Goal: Task Accomplishment & Management: Use online tool/utility

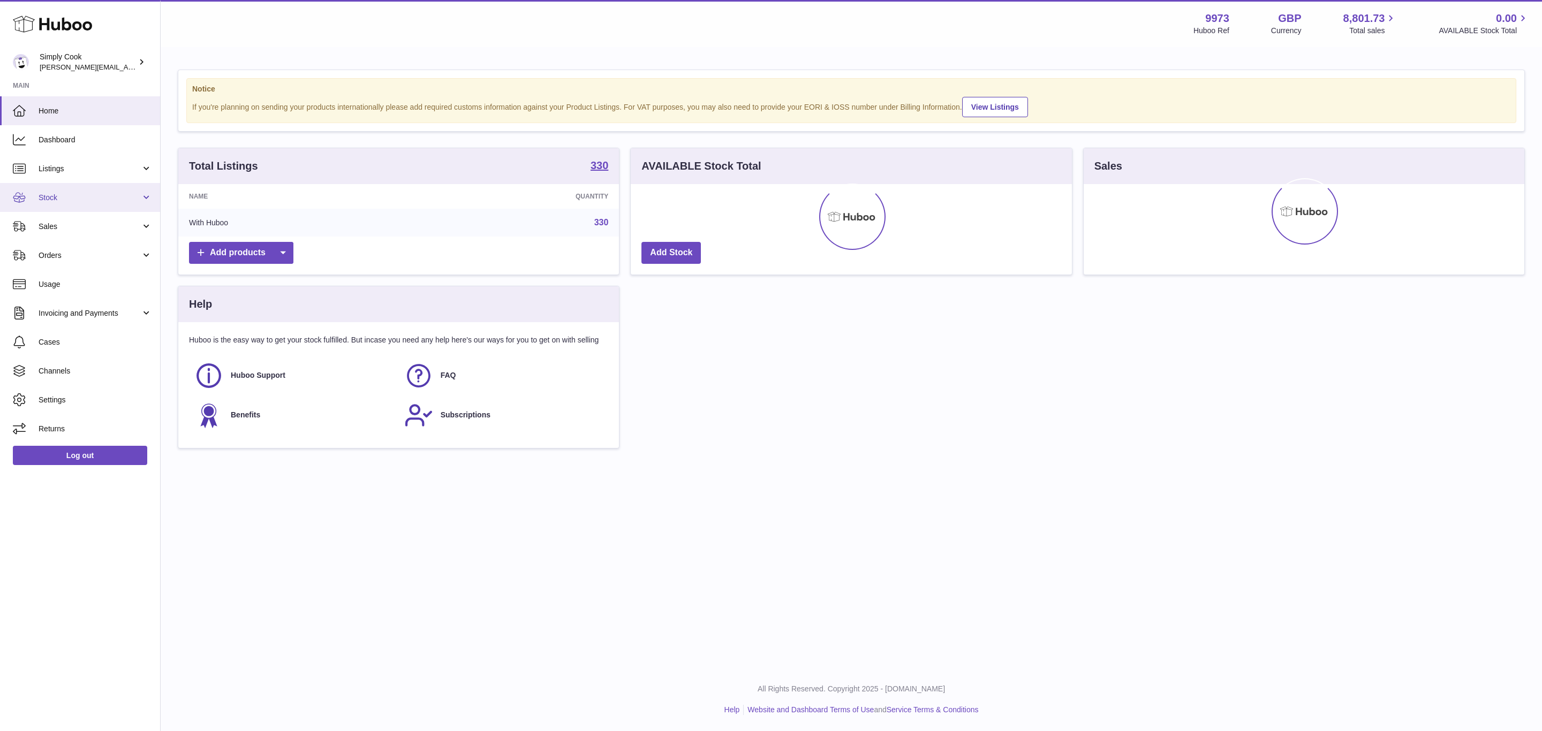
click at [47, 193] on span "Stock" at bounding box center [90, 198] width 102 height 10
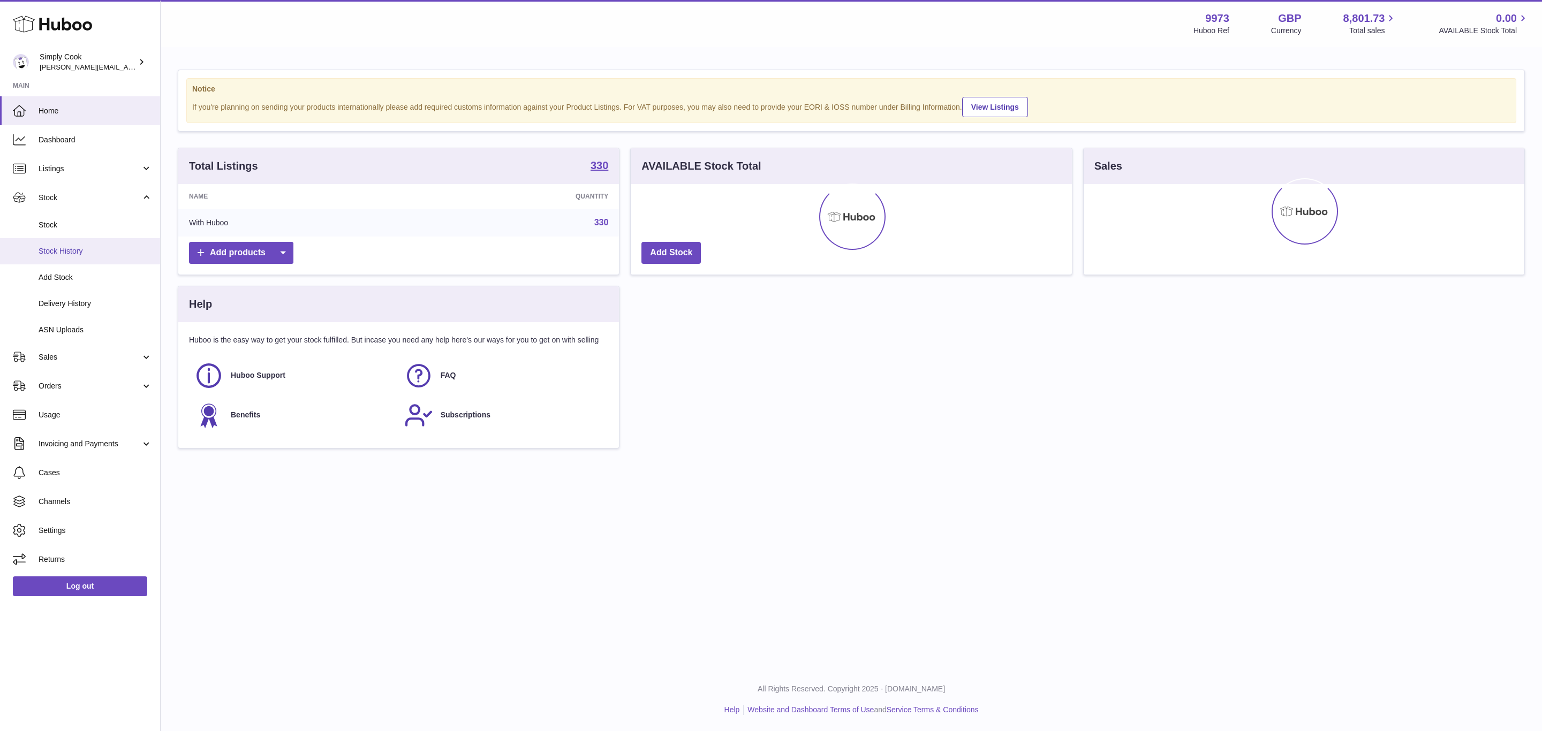
click at [58, 263] on link "Stock History" at bounding box center [80, 251] width 160 height 26
click at [60, 280] on span "Add Stock" at bounding box center [96, 278] width 114 height 10
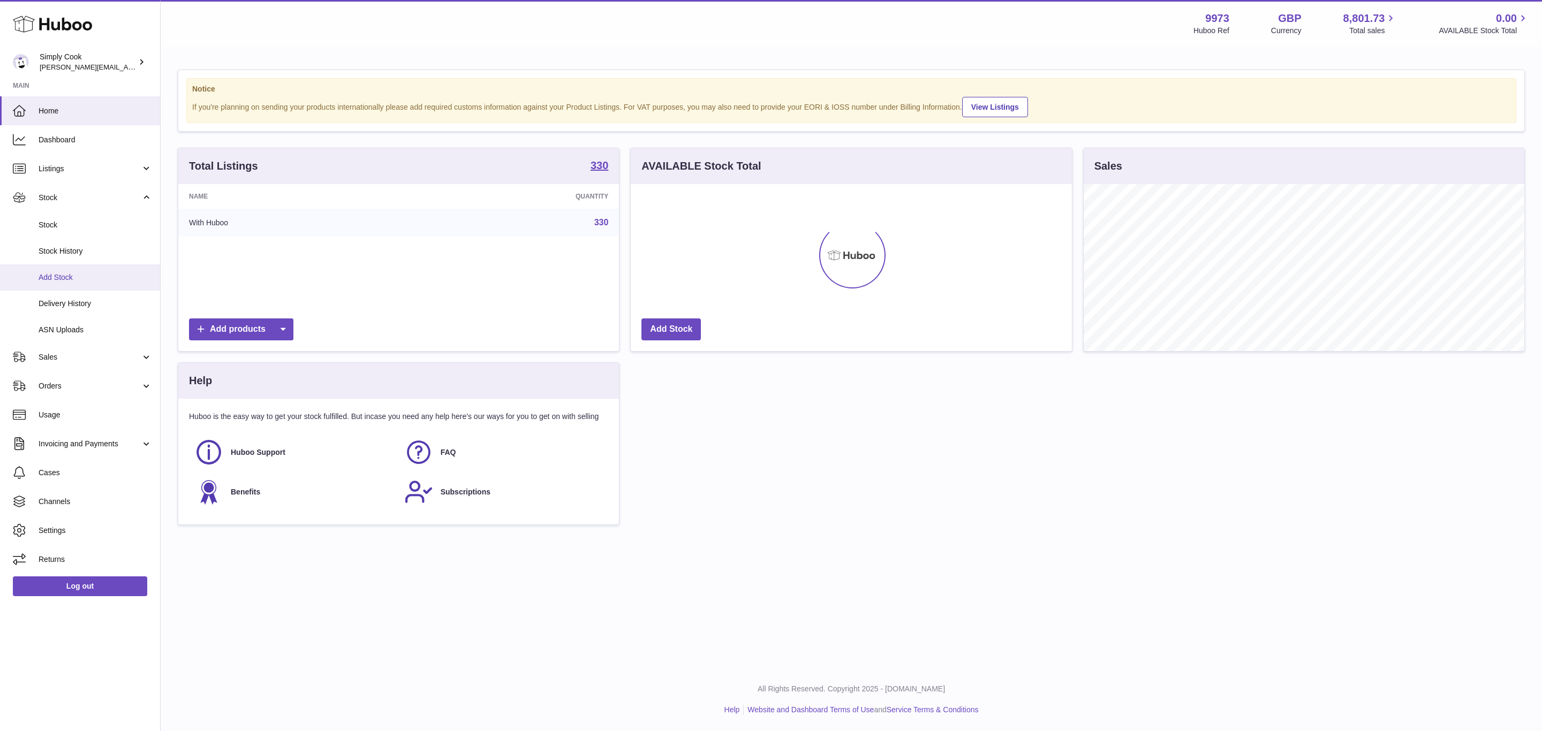
scroll to position [167, 440]
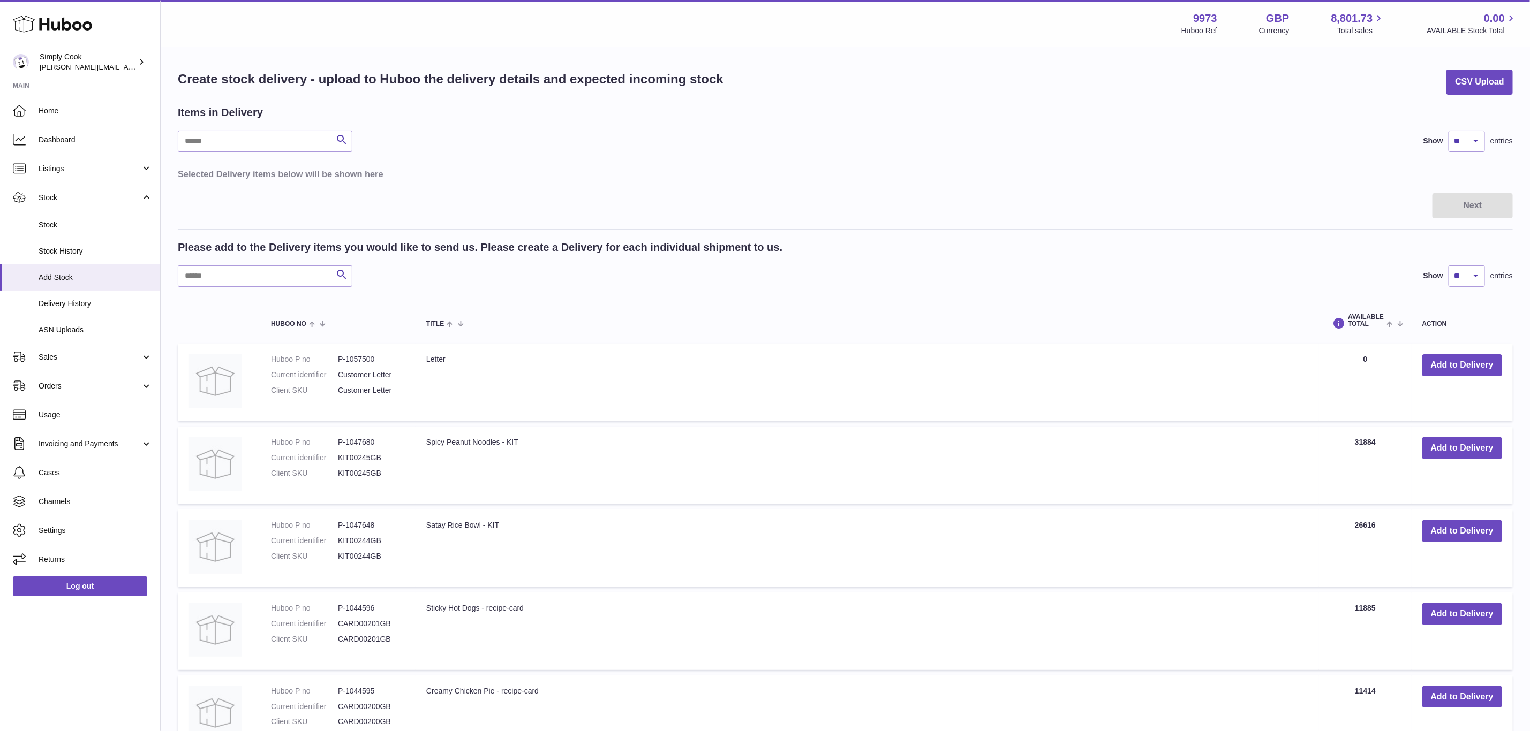
click at [1475, 96] on div "Create stock delivery - upload to Huboo the delivery details and expected incom…" at bounding box center [845, 647] width 1369 height 1199
click at [52, 355] on span "Sales" at bounding box center [90, 357] width 102 height 10
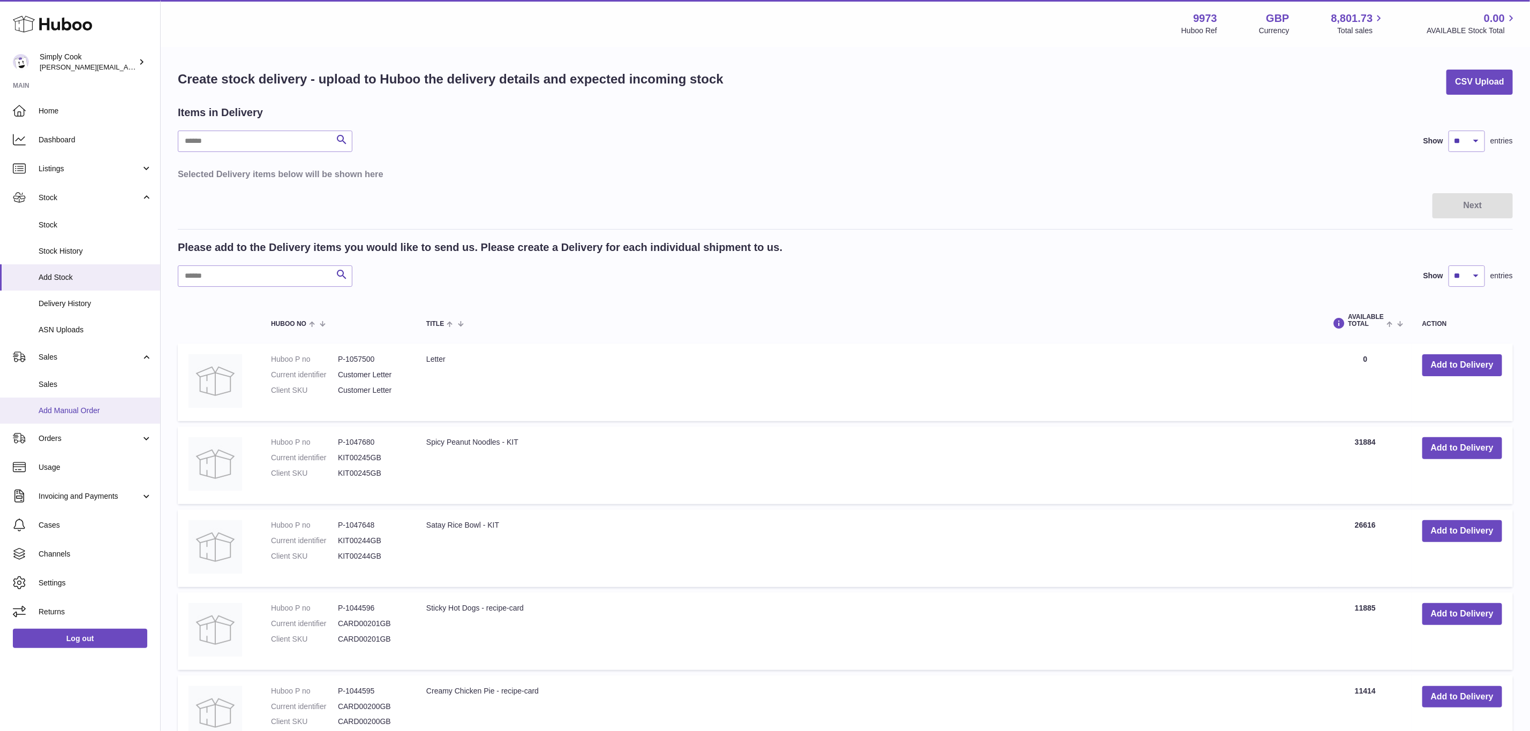
click at [58, 409] on span "Add Manual Order" at bounding box center [96, 411] width 114 height 10
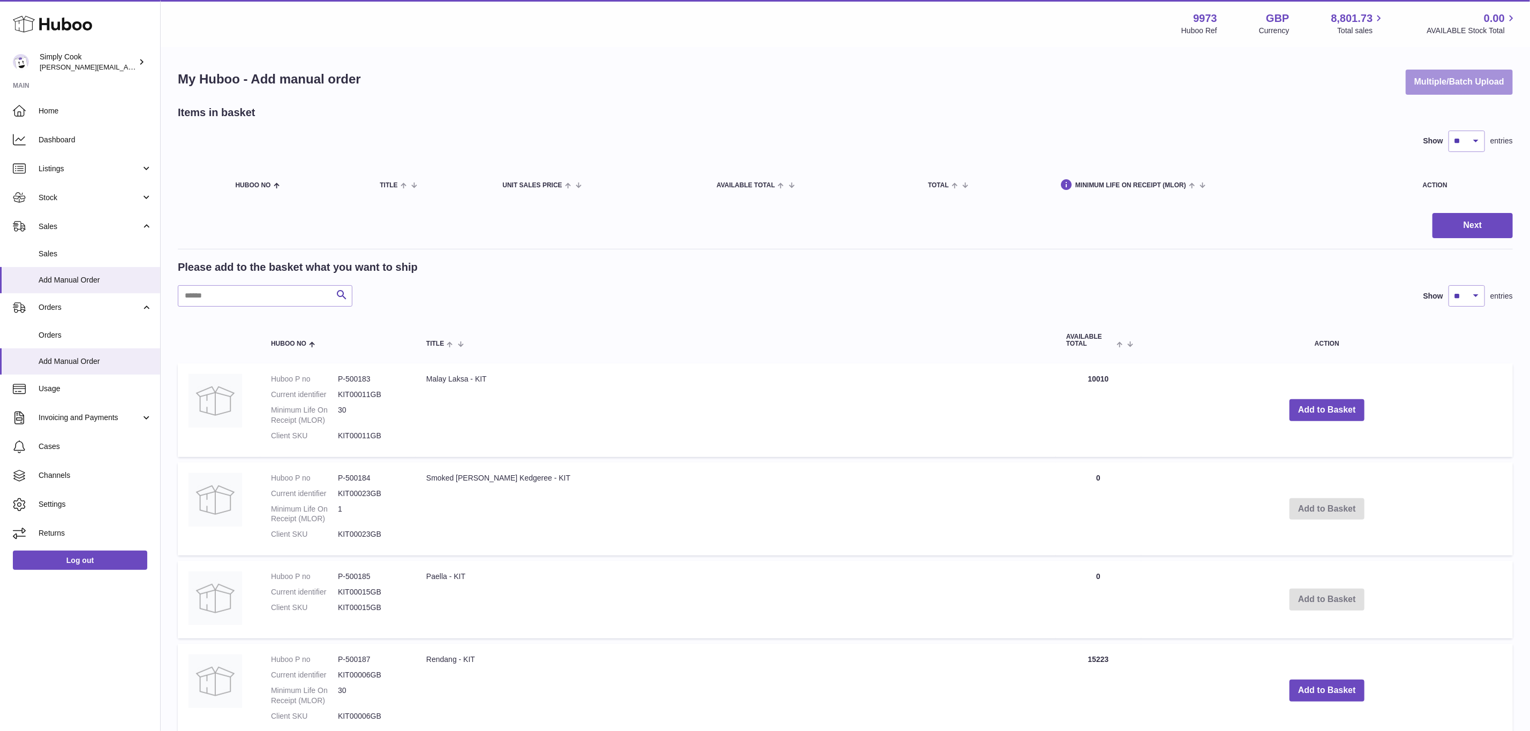
click at [1423, 77] on button "Multiple/Batch Upload" at bounding box center [1459, 82] width 107 height 25
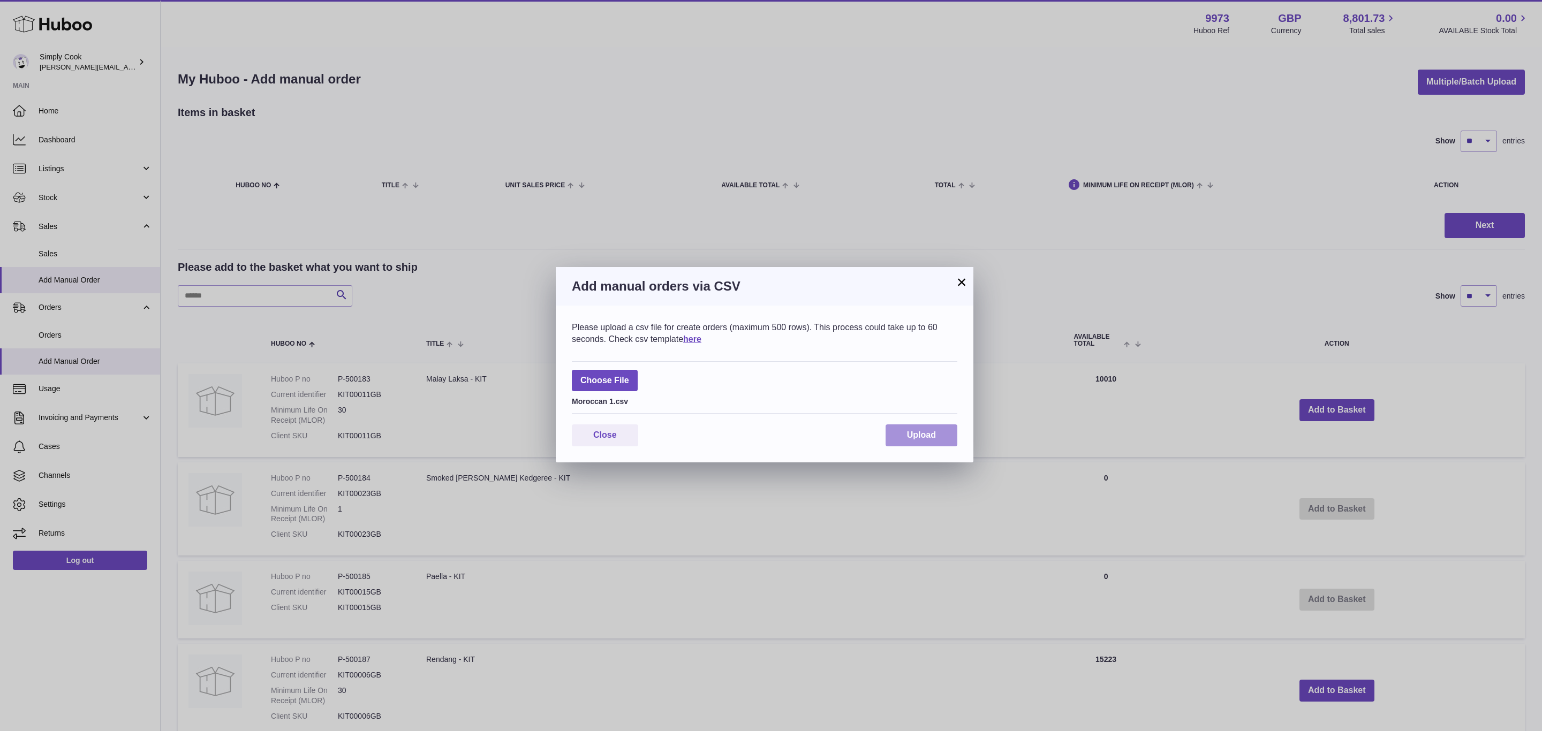
click at [927, 431] on span "Upload" at bounding box center [921, 435] width 29 height 9
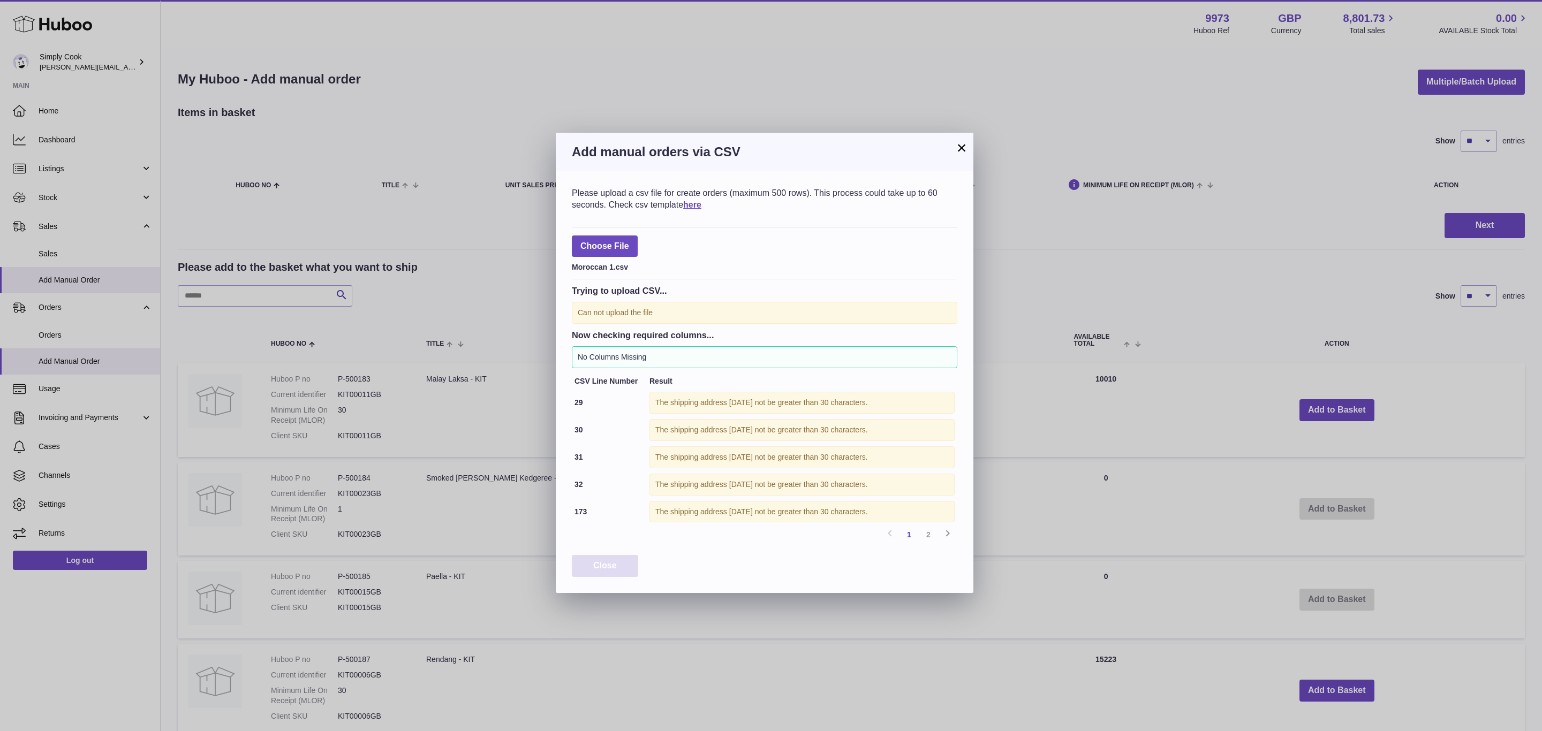
click at [618, 577] on button "Close" at bounding box center [605, 566] width 66 height 22
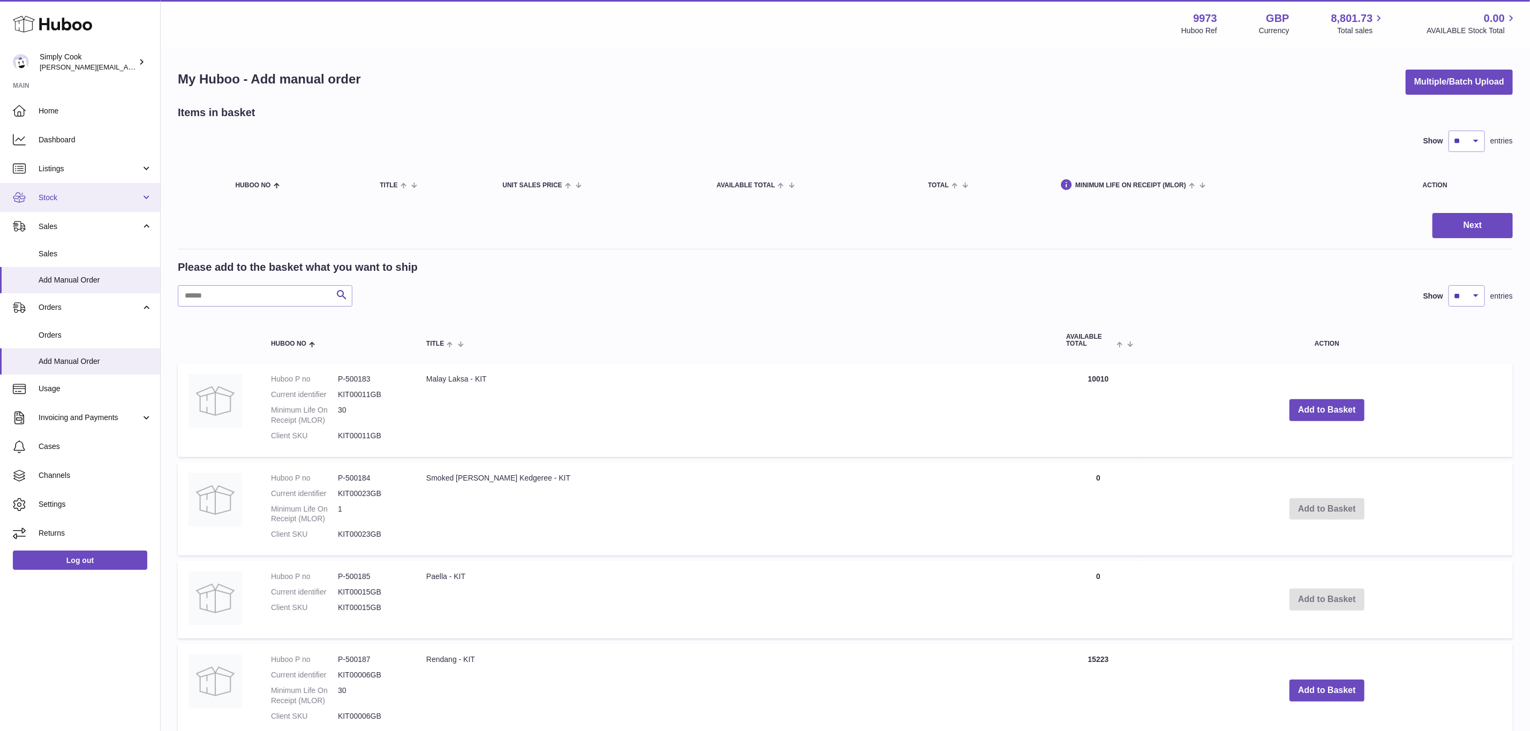
click at [53, 200] on span "Stock" at bounding box center [90, 198] width 102 height 10
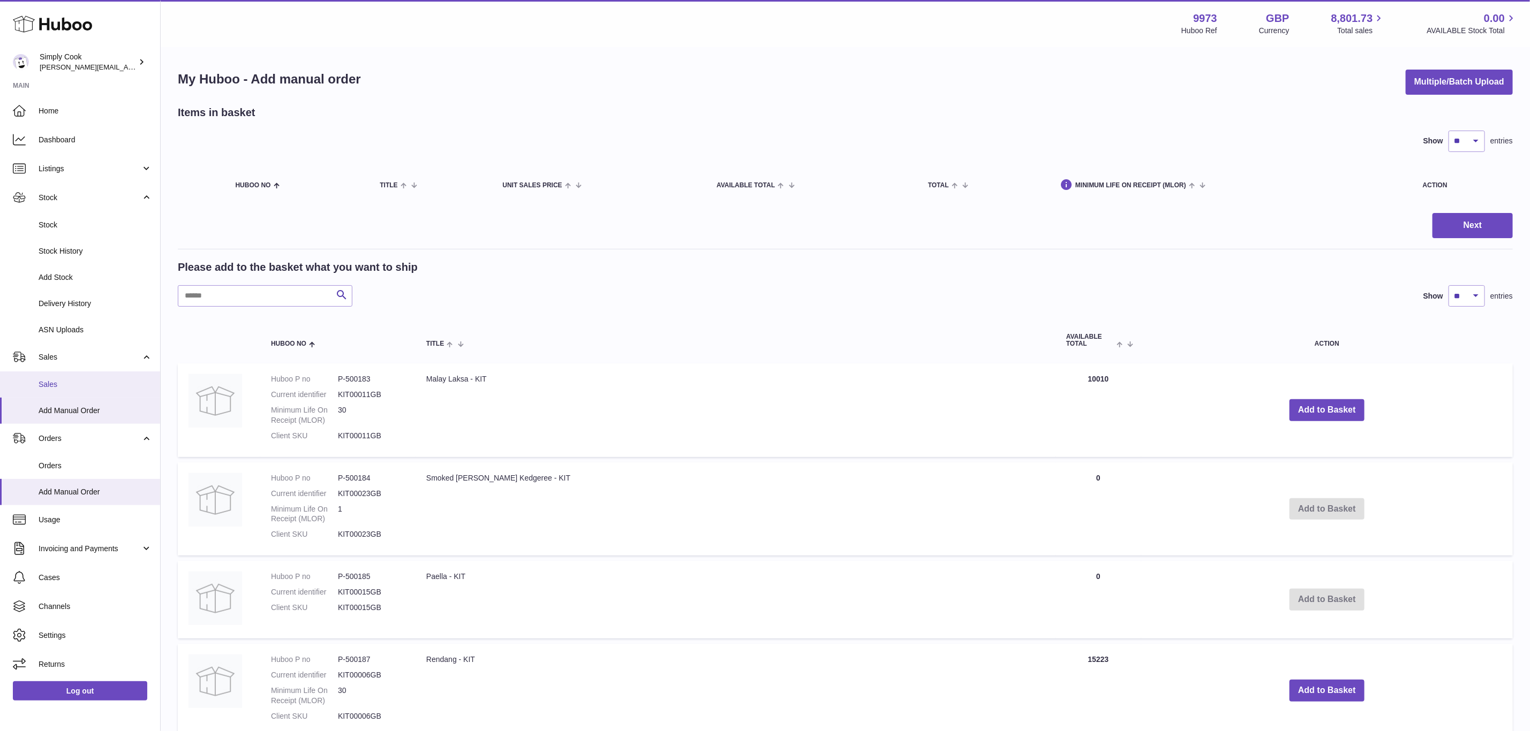
click at [62, 380] on span "Sales" at bounding box center [96, 385] width 114 height 10
